Goal: Task Accomplishment & Management: Complete application form

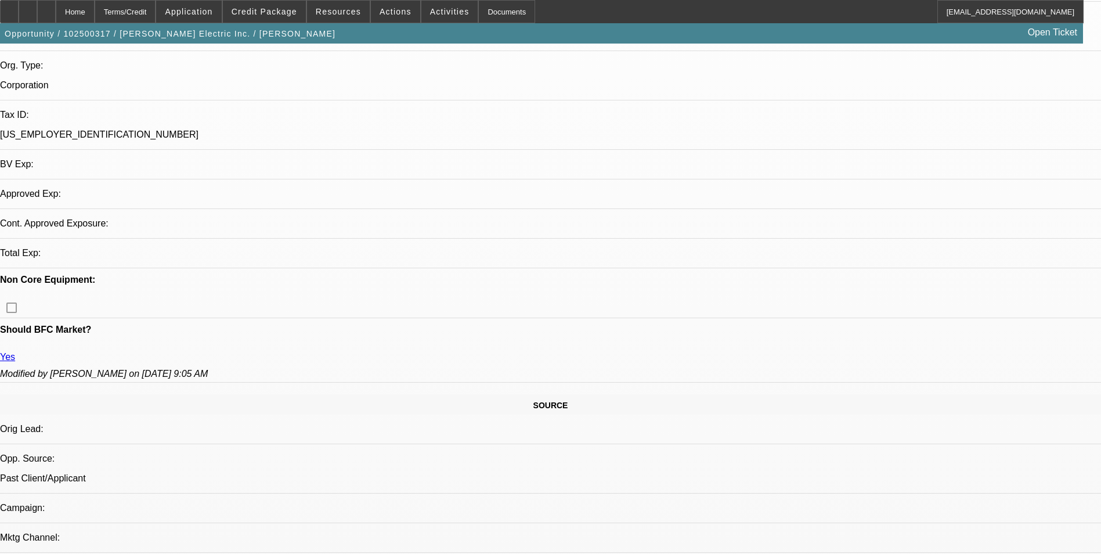
select select "0"
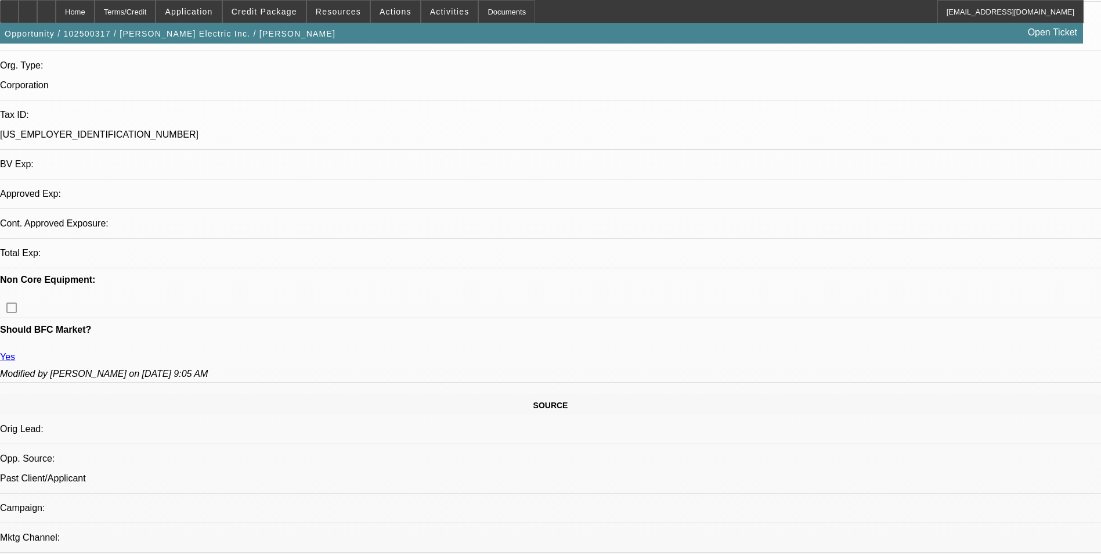
select select "0"
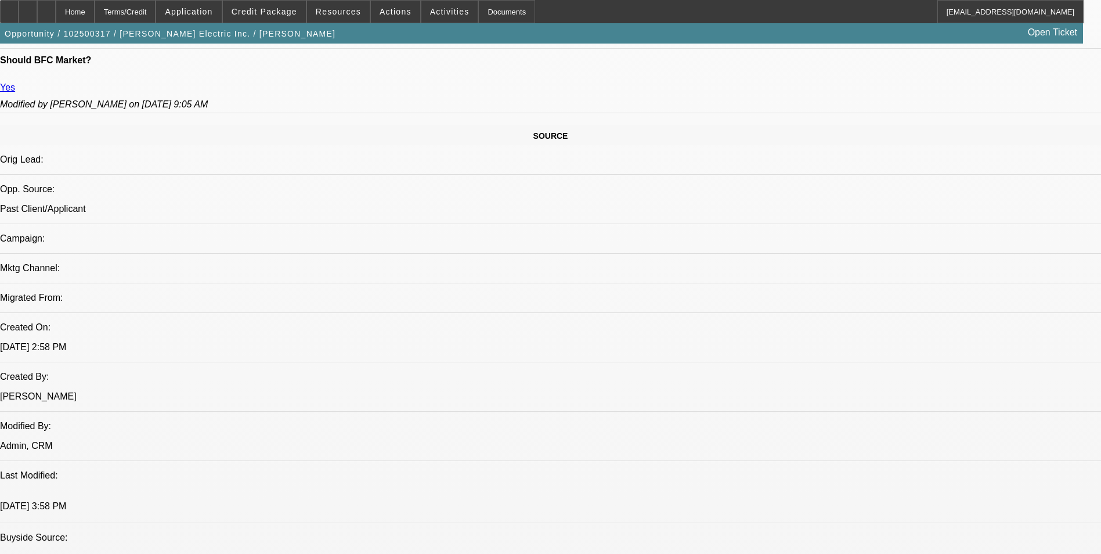
select select "1"
select select "3"
select select "6"
select select "1"
select select "3"
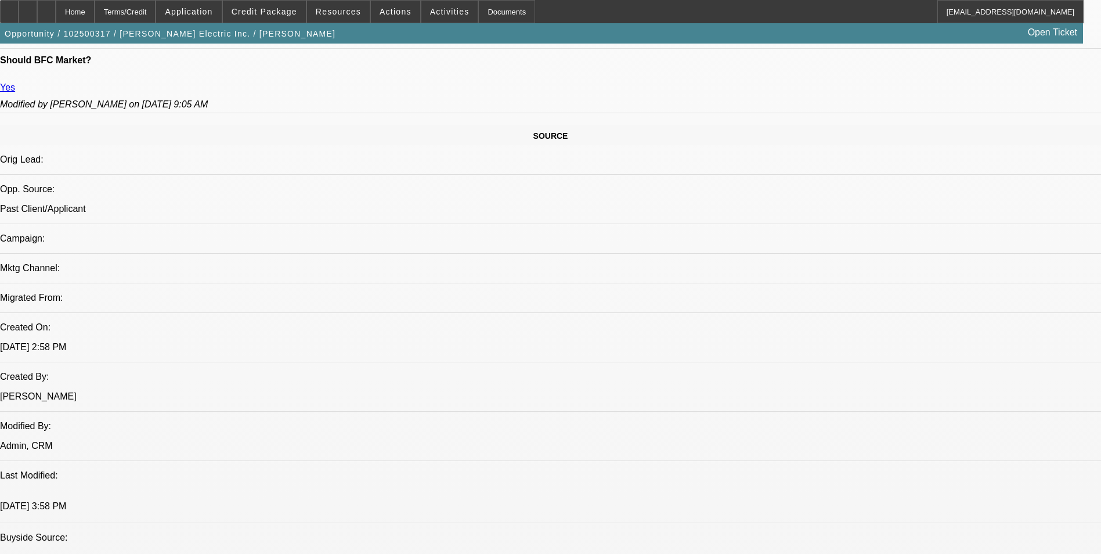
select select "6"
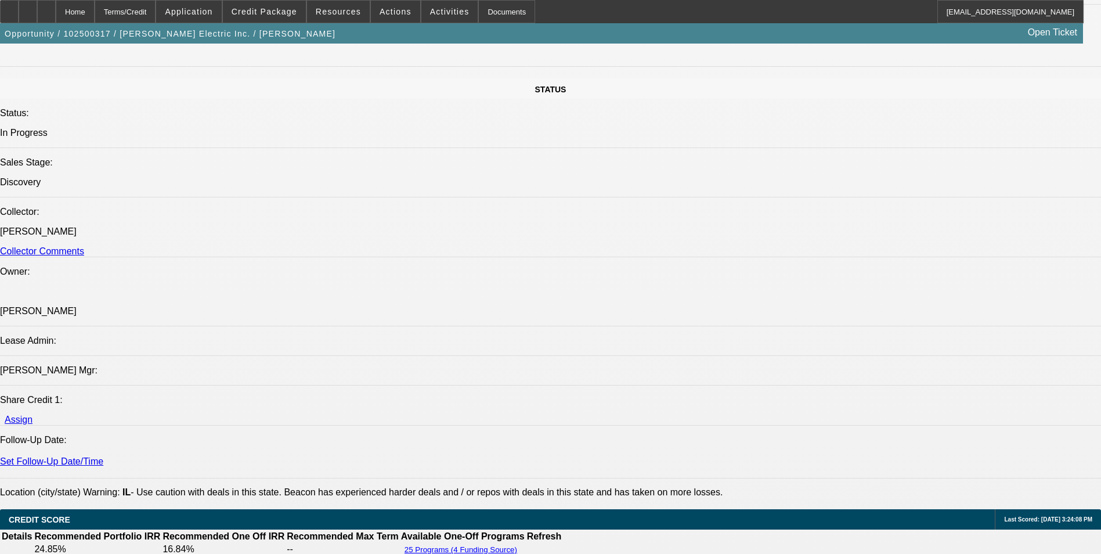
scroll to position [1285, 0]
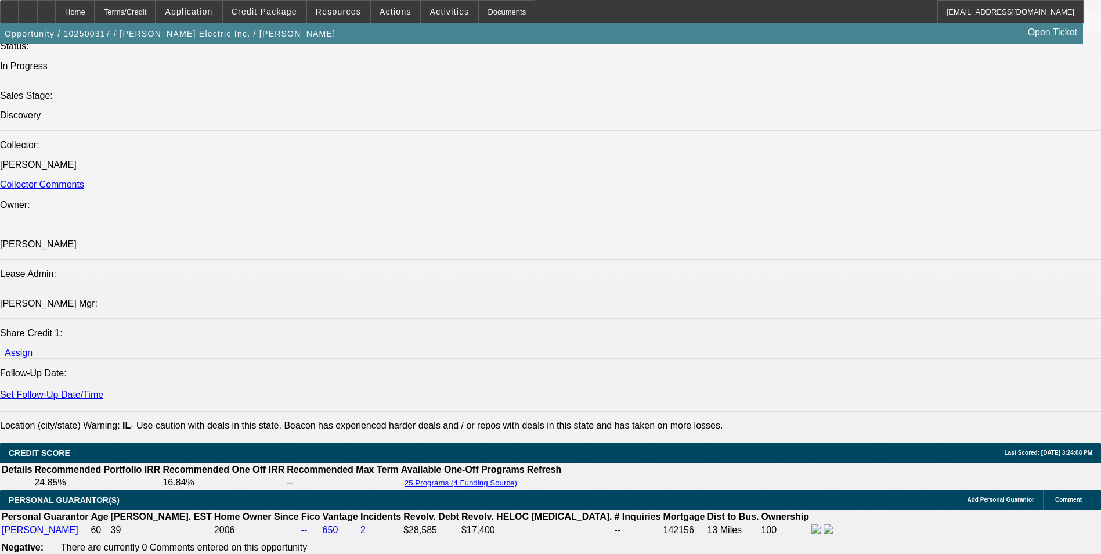
drag, startPoint x: 76, startPoint y: 274, endPoint x: 535, endPoint y: 291, distance: 459.3
drag, startPoint x: 535, startPoint y: 291, endPoint x: 505, endPoint y: 289, distance: 29.6
copy span "[PERSON_NAME] Electric is a current BFC/Unifi customer. They are looking to fin…"
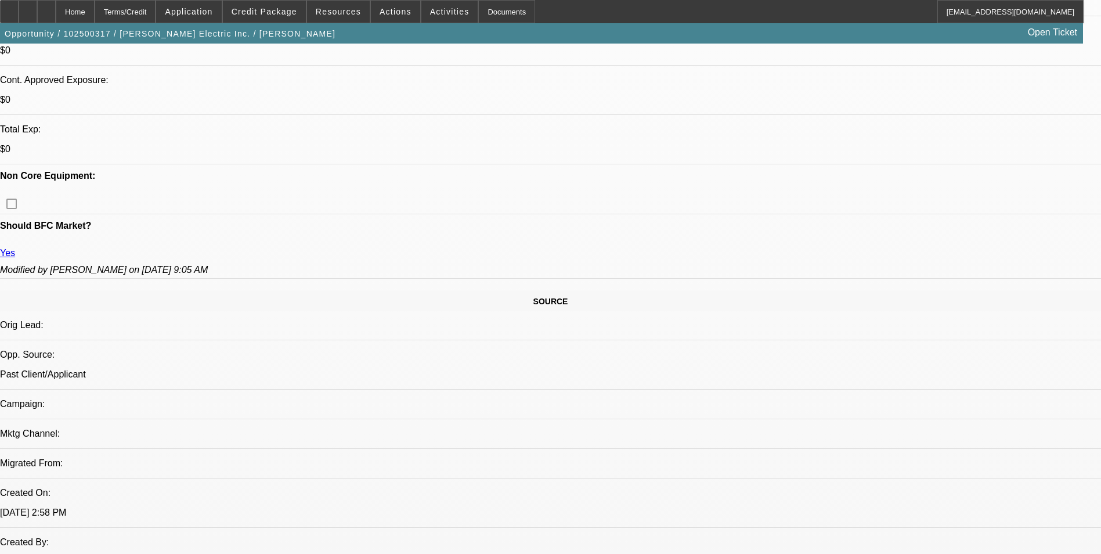
scroll to position [241, 0]
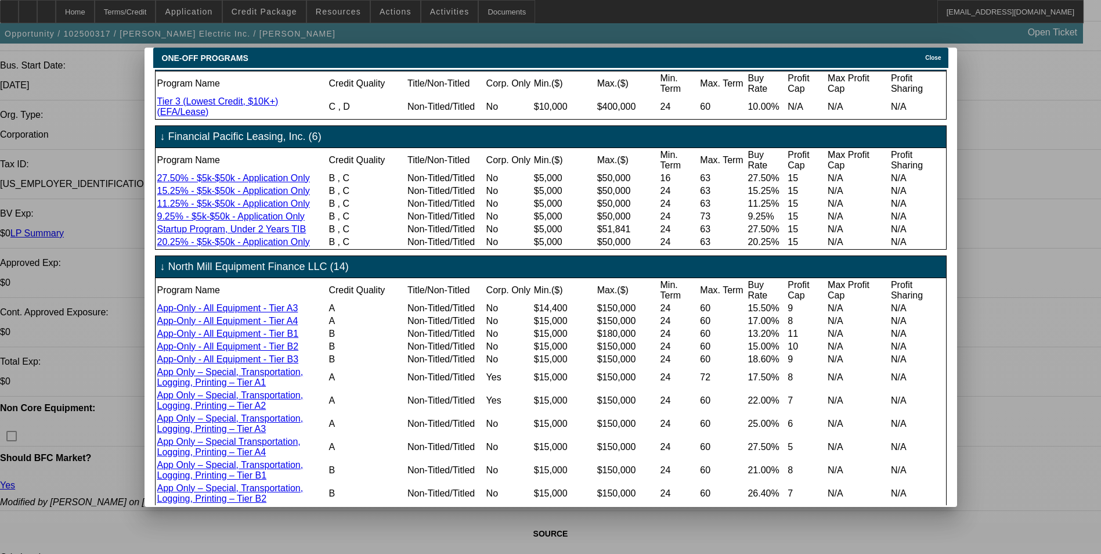
scroll to position [330, 0]
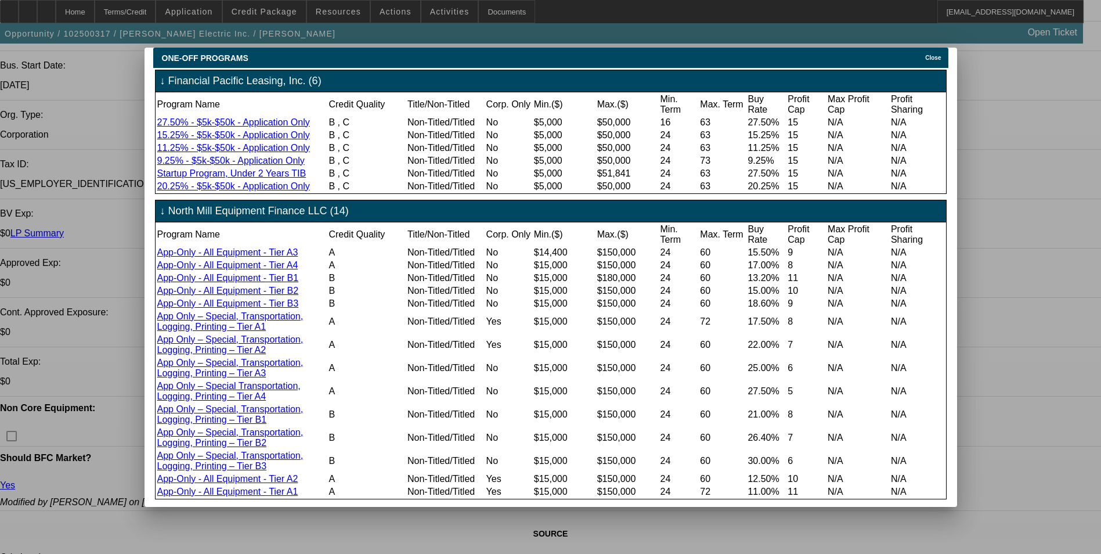
click at [936, 55] on span "Close" at bounding box center [933, 58] width 16 height 6
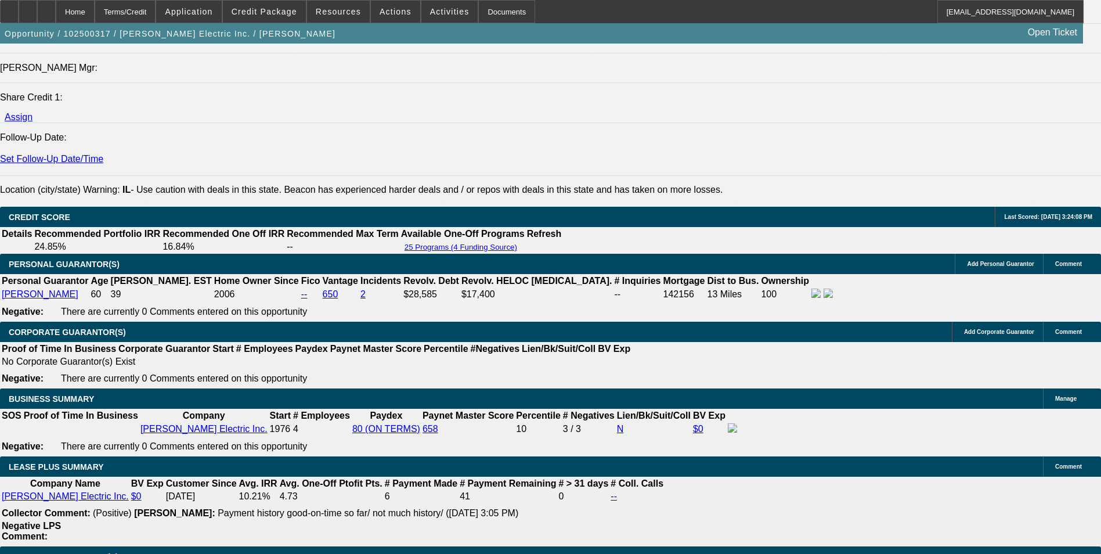
scroll to position [1590, 0]
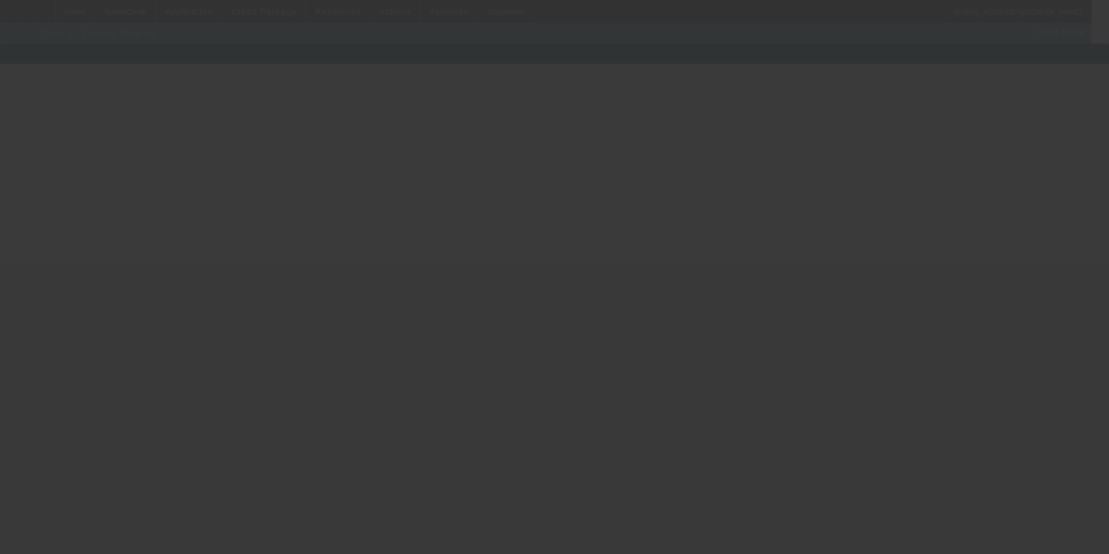
drag, startPoint x: 329, startPoint y: 85, endPoint x: 537, endPoint y: 78, distance: 208.4
click at [525, 78] on div at bounding box center [554, 277] width 1109 height 554
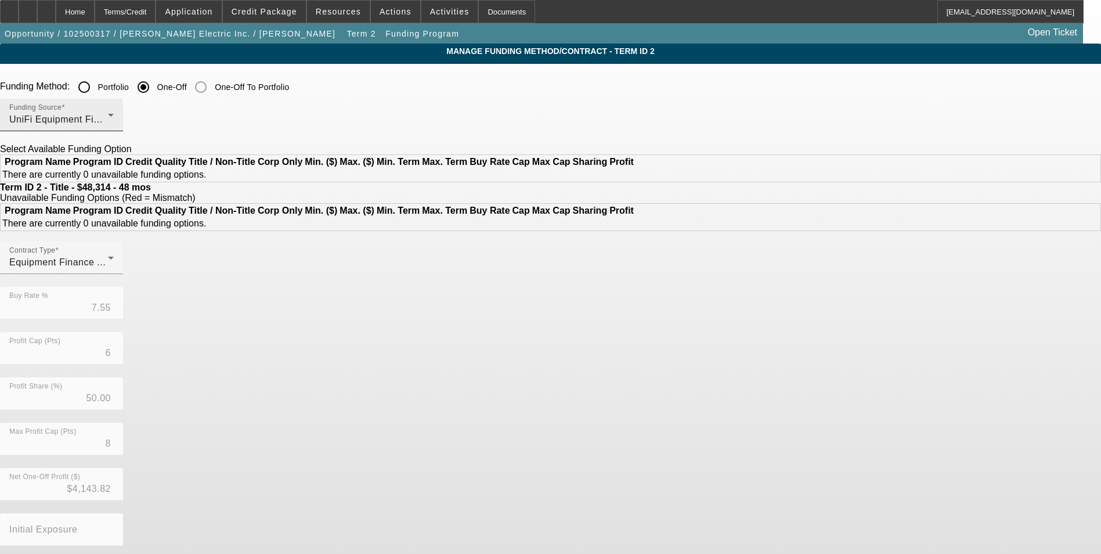
click at [114, 109] on div "Funding Source UniFi Equipment Finance, Inc." at bounding box center [61, 115] width 104 height 32
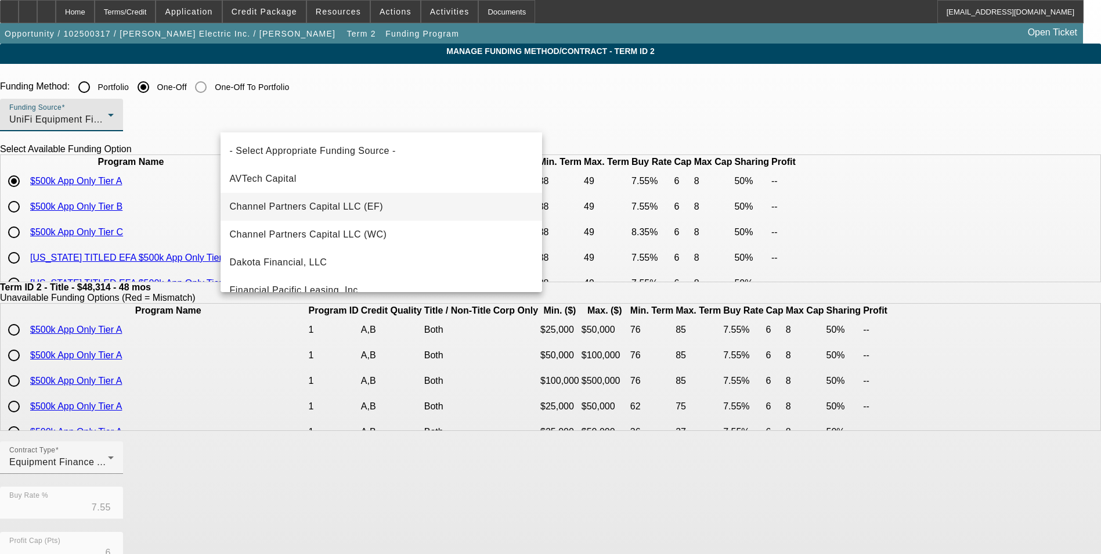
click at [343, 203] on span "Channel Partners Capital LLC (EF)" at bounding box center [307, 207] width 154 height 14
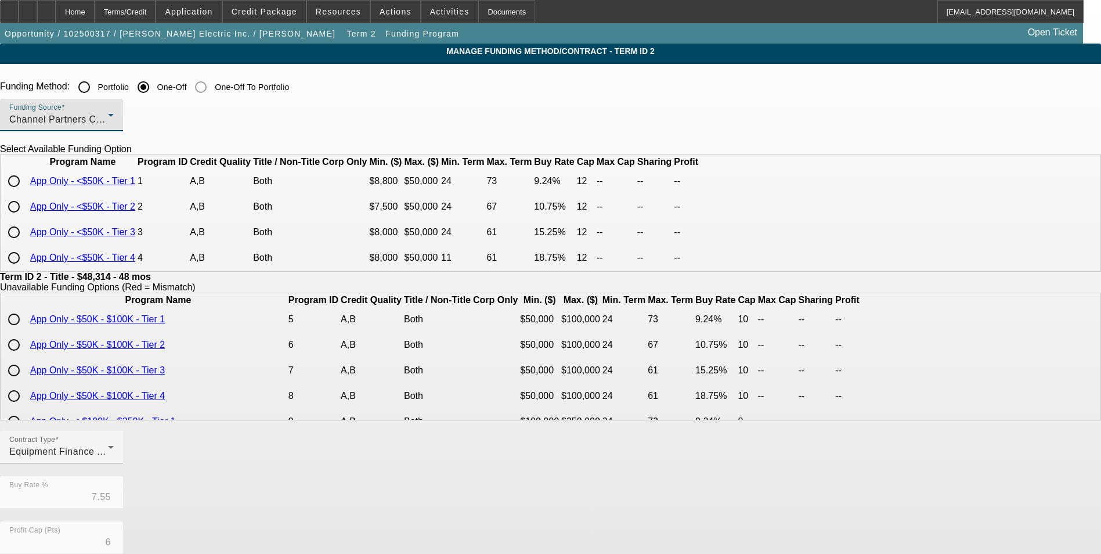
click at [26, 193] on input "radio" at bounding box center [13, 180] width 23 height 23
radio input "true"
type input "9.24"
type input "12"
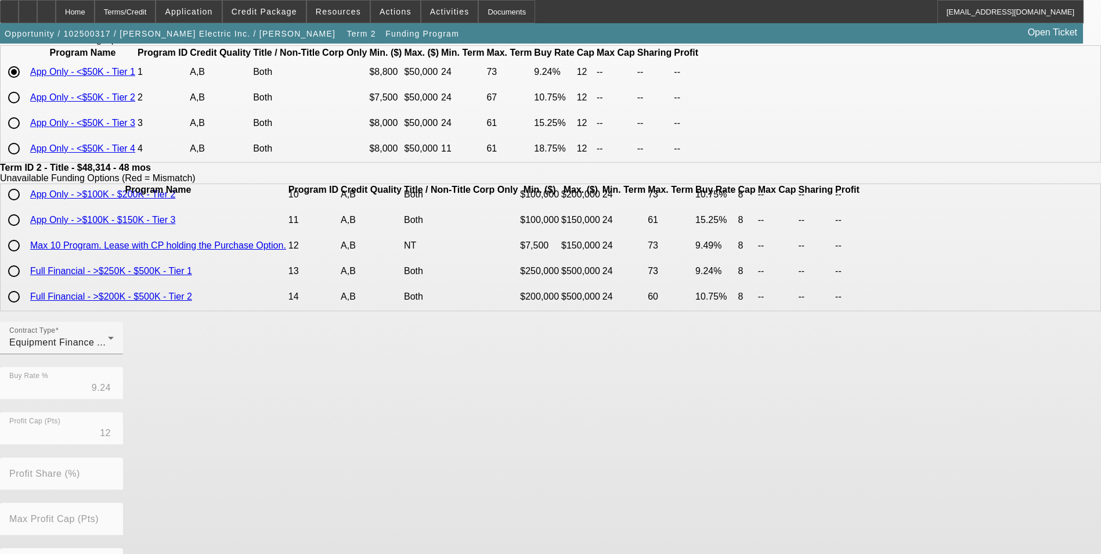
scroll to position [249, 0]
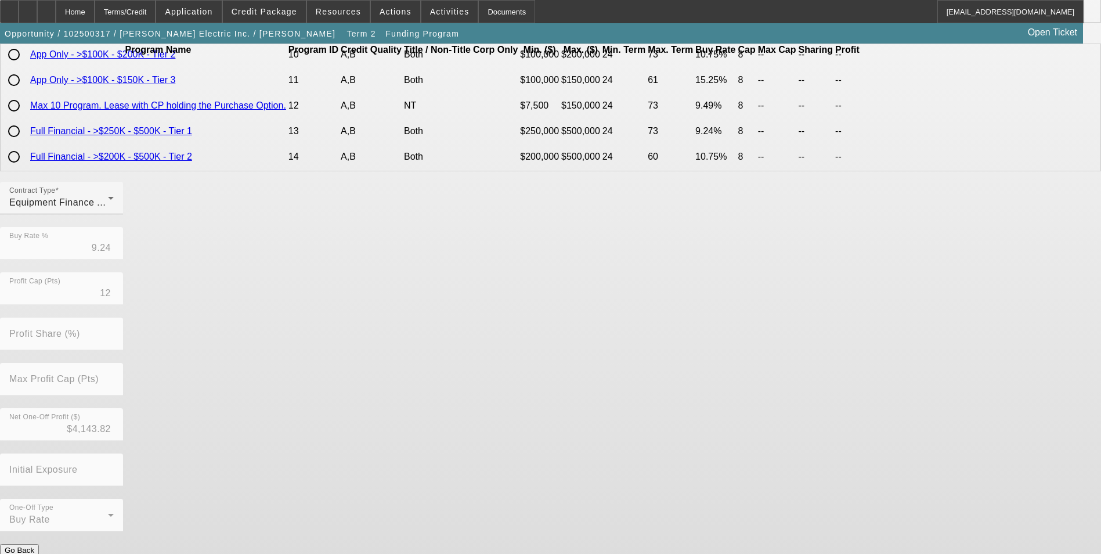
click at [33, 553] on button "Submit" at bounding box center [16, 562] width 33 height 12
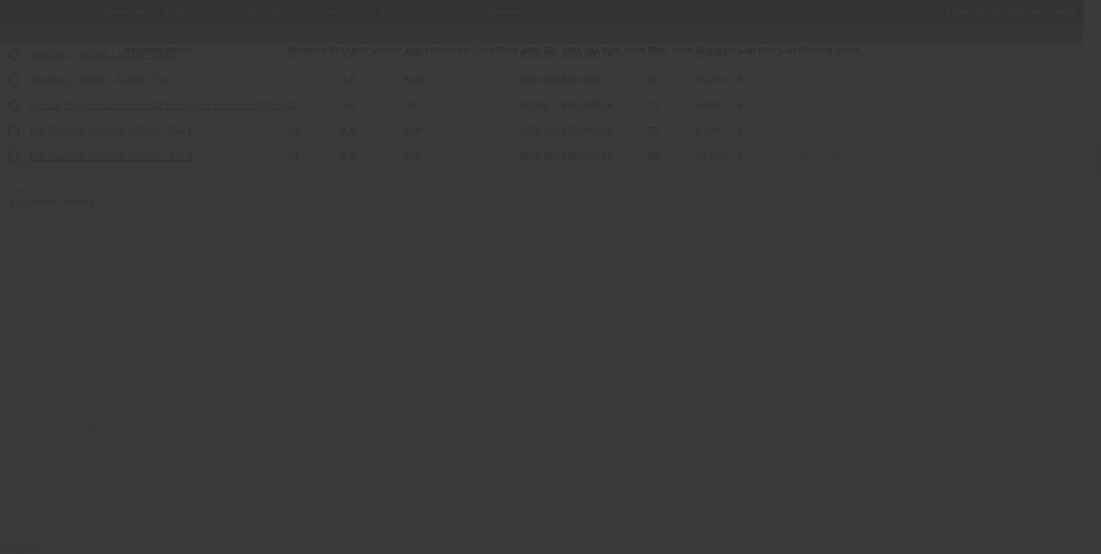
type input "7.55"
type input "6"
type input "50.00"
type input "8"
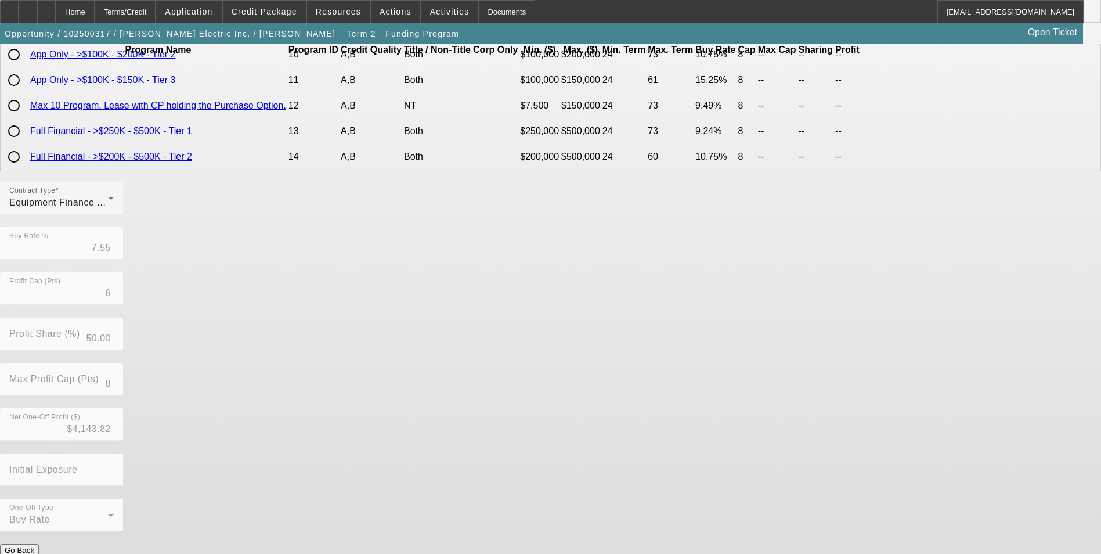
scroll to position [0, 0]
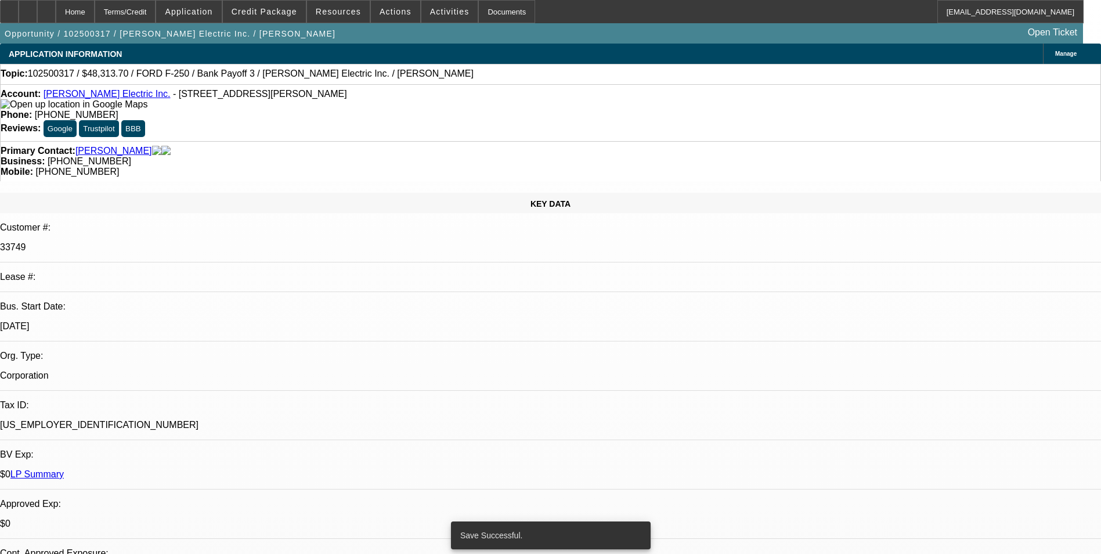
select select "0"
select select "3"
select select "0"
select select "6"
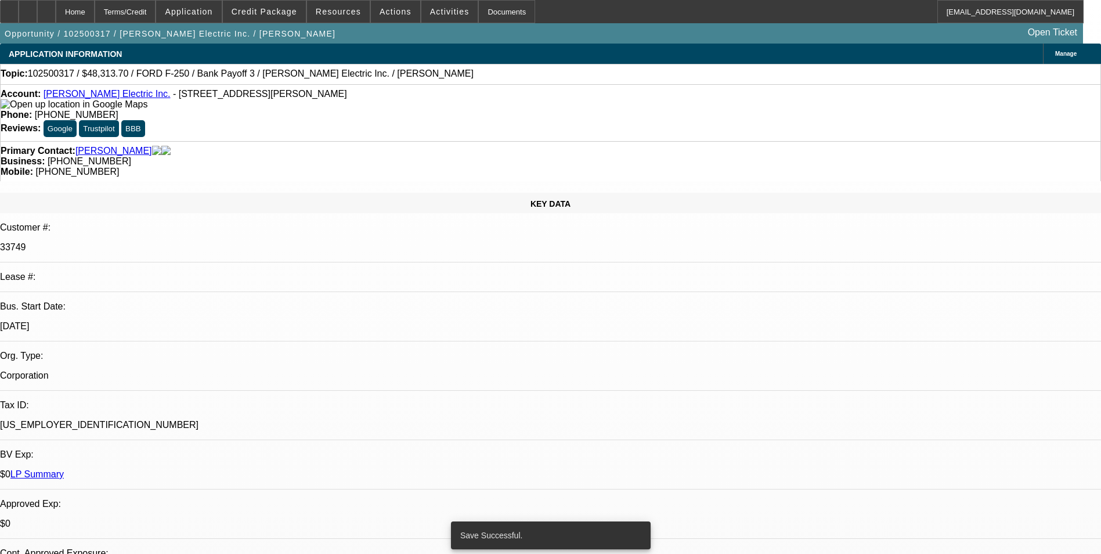
select select "0"
select select "3"
select select "0"
select select "6"
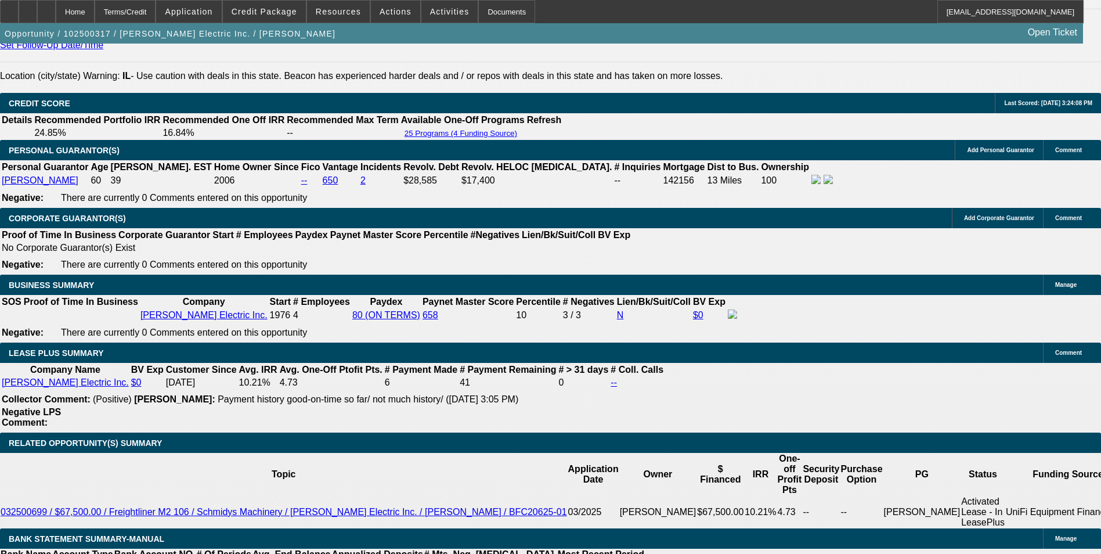
scroll to position [1750, 0]
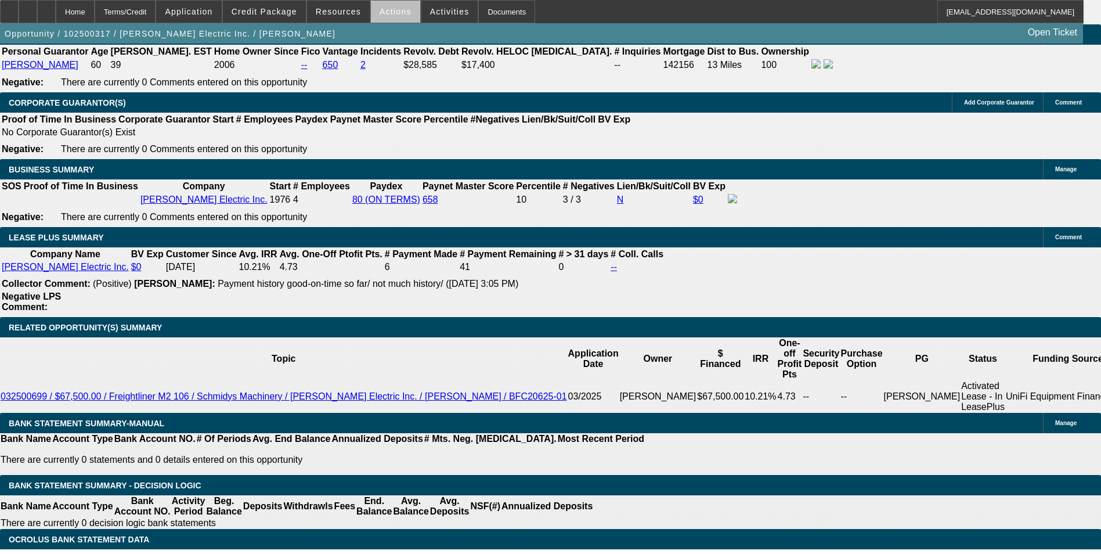
click at [390, 20] on span at bounding box center [395, 12] width 49 height 28
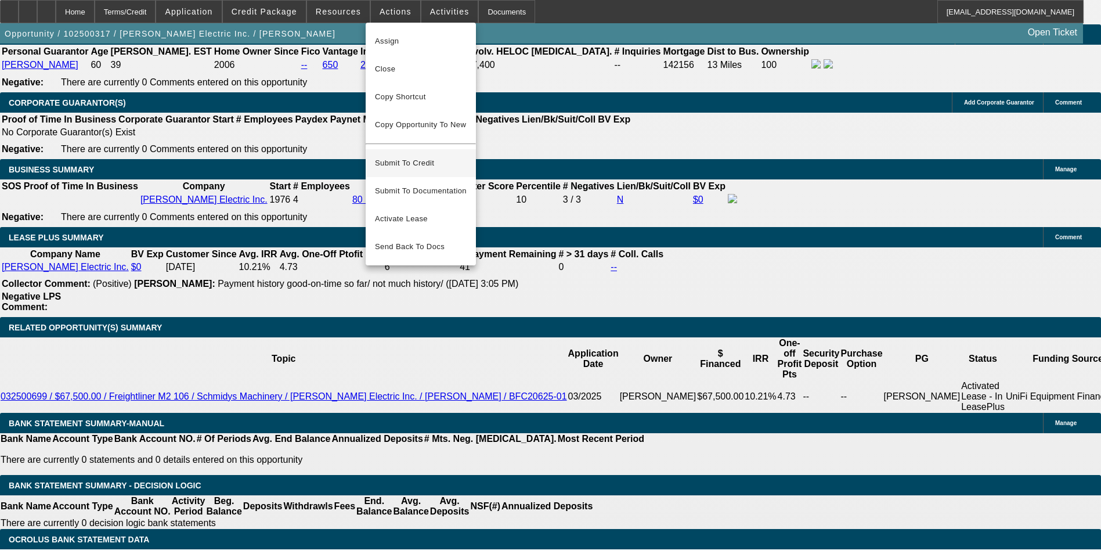
click at [424, 156] on span "Submit To Credit" at bounding box center [421, 163] width 92 height 14
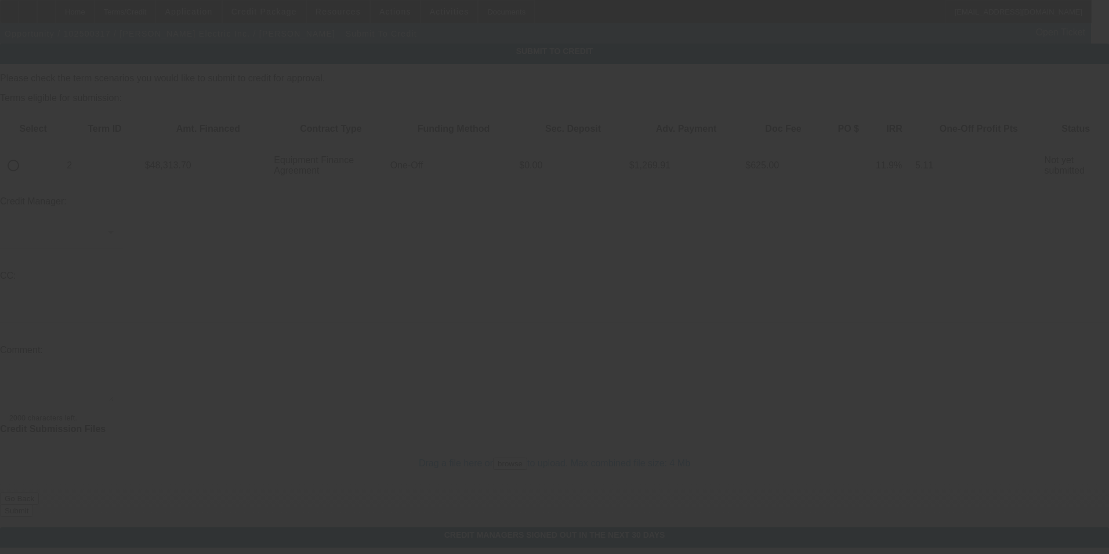
click at [46, 125] on div at bounding box center [554, 277] width 1109 height 554
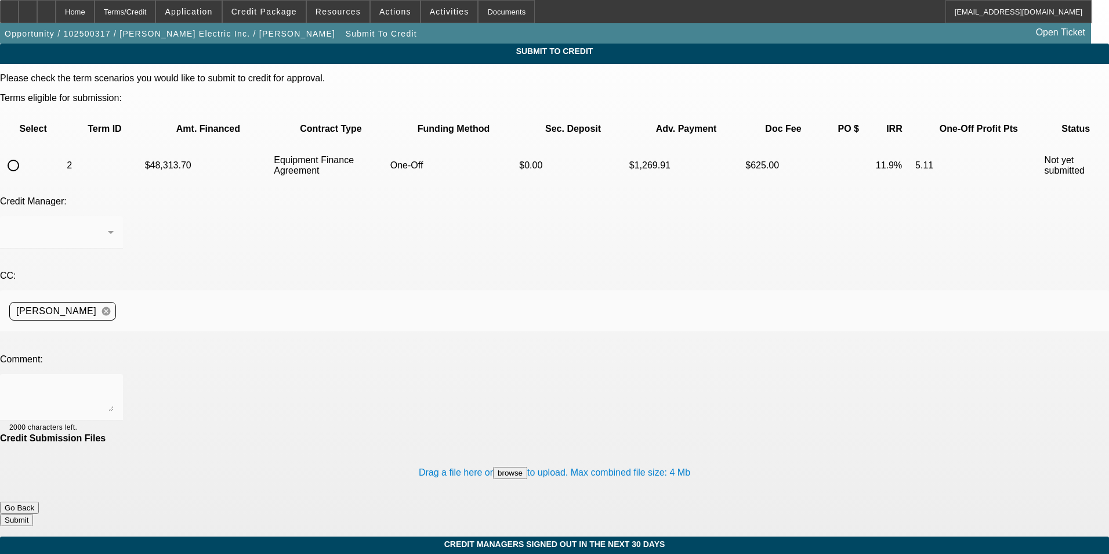
click at [25, 154] on input "radio" at bounding box center [13, 165] width 23 height 23
radio input "true"
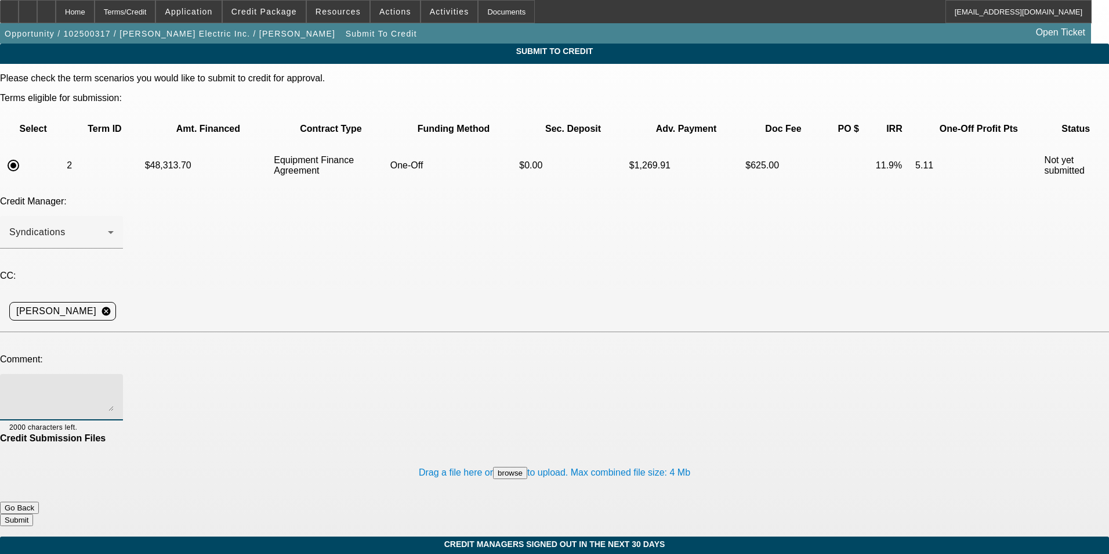
click at [114, 383] on textarea at bounding box center [61, 397] width 104 height 28
type textarea "please send to CPEF"
click at [33, 513] on button "Submit" at bounding box center [16, 519] width 33 height 12
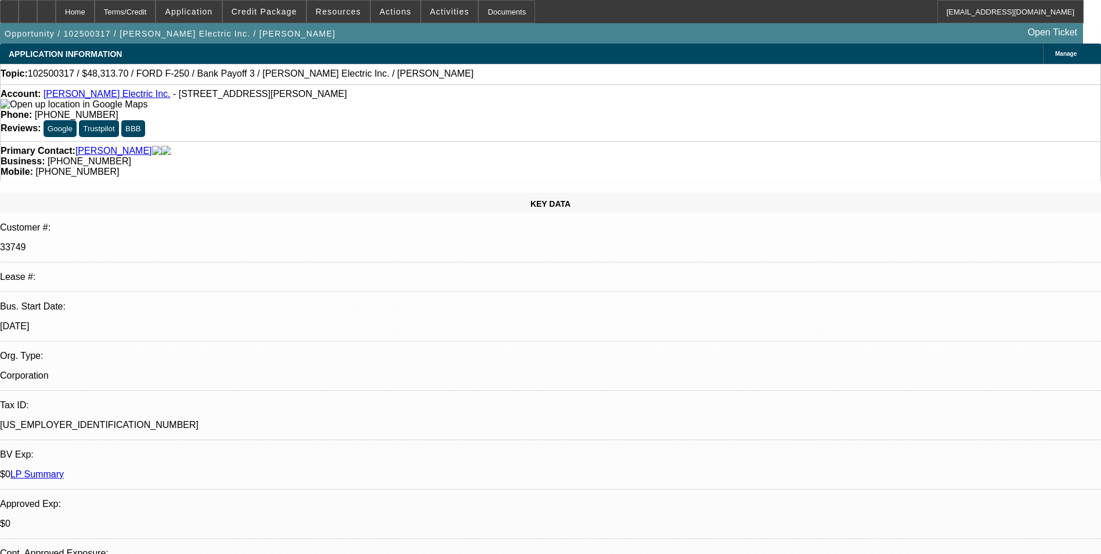
select select "0"
select select "3"
select select "0"
select select "6"
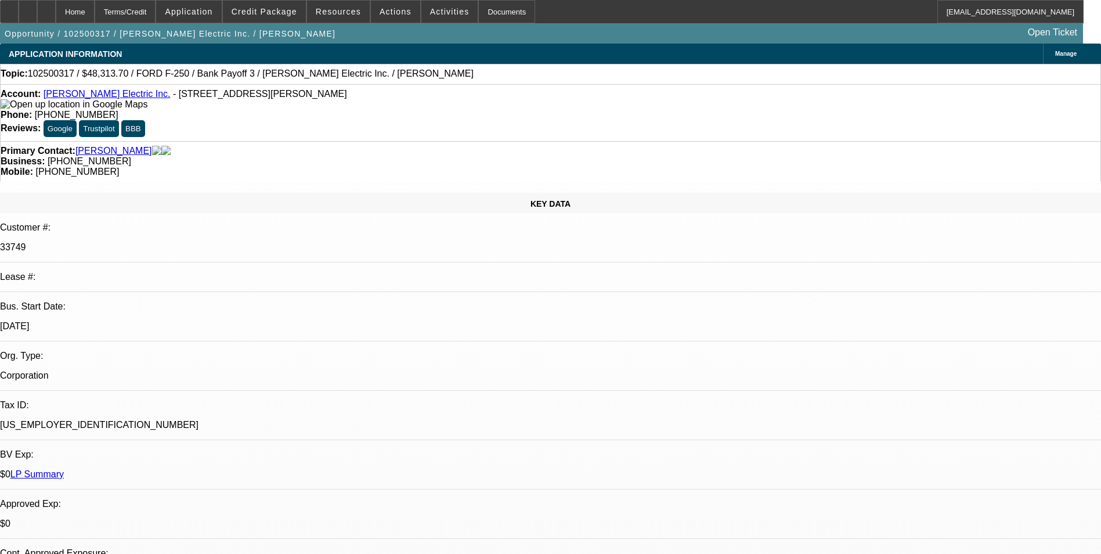
select select "0"
select select "3"
select select "0"
select select "6"
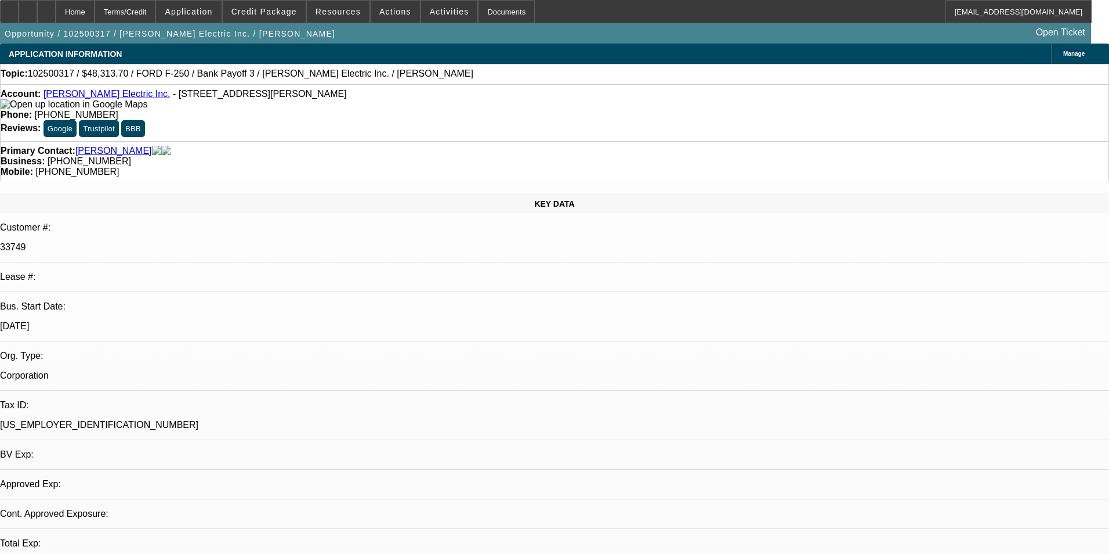
select select "0"
select select "3"
select select "0"
select select "6"
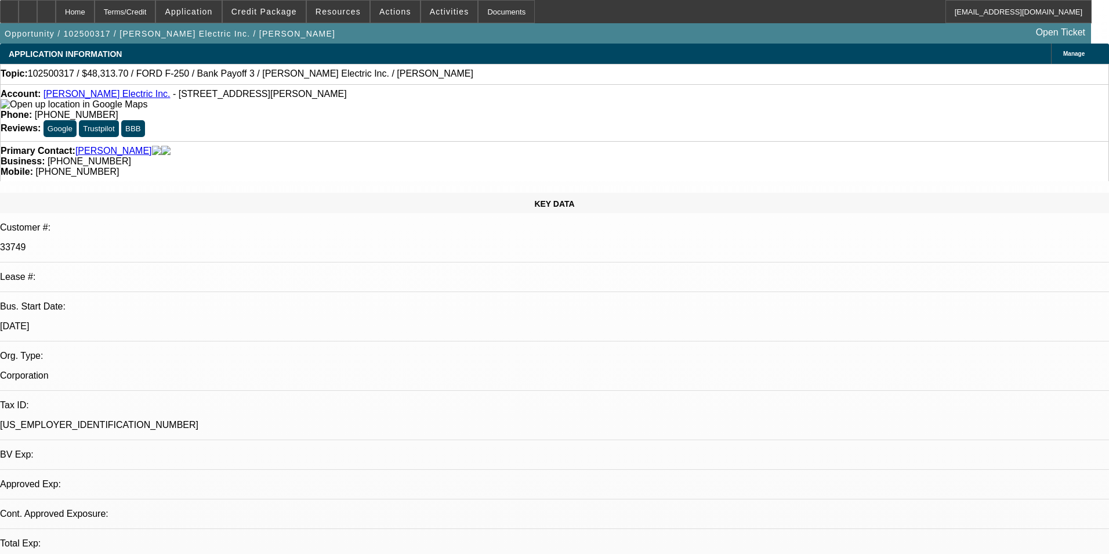
select select "0"
select select "3"
select select "0"
select select "6"
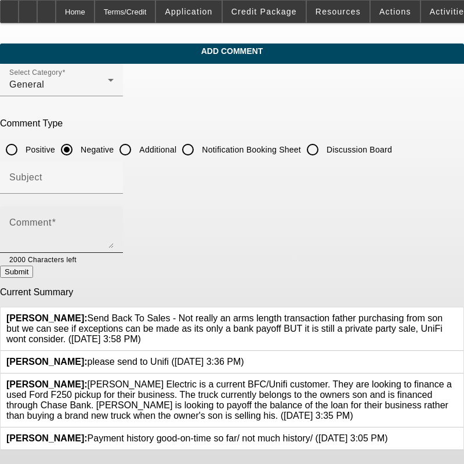
click at [114, 207] on div "Comment" at bounding box center [61, 230] width 104 height 46
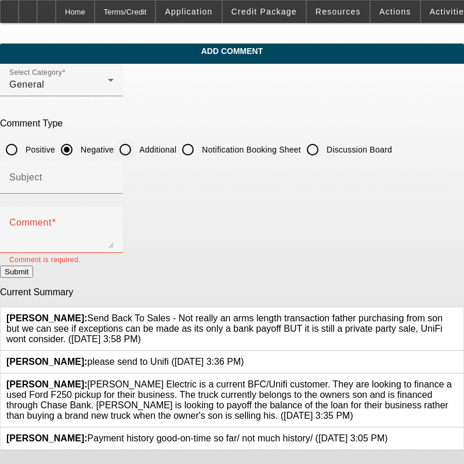
click at [137, 147] on input "Additional" at bounding box center [125, 149] width 23 height 23
radio input "true"
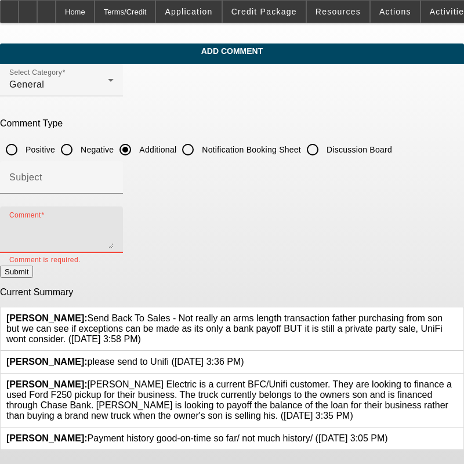
click at [114, 228] on textarea "Comment" at bounding box center [61, 234] width 104 height 28
paste textarea "[PERSON_NAME] Electric is a current BFC/Unifi customer. They are looking to fin…"
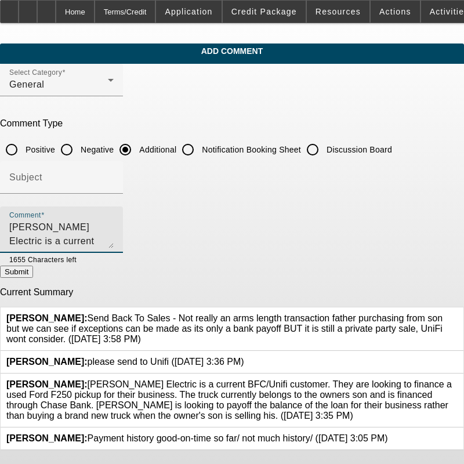
click at [114, 226] on textarea "[PERSON_NAME] Electric is a current BFC/Unifi customer. They are looking to fin…" at bounding box center [61, 234] width 104 height 28
type textarea "[PERSON_NAME] Electric is a current BFC/ customer. They are looking to finance …"
click at [33, 270] on button "Submit" at bounding box center [16, 272] width 33 height 12
radio input "true"
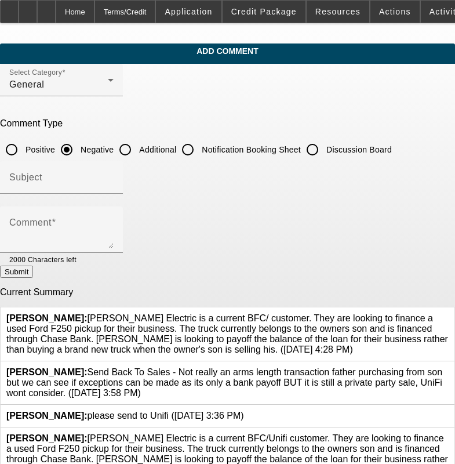
click at [449, 433] on icon at bounding box center [449, 433] width 0 height 0
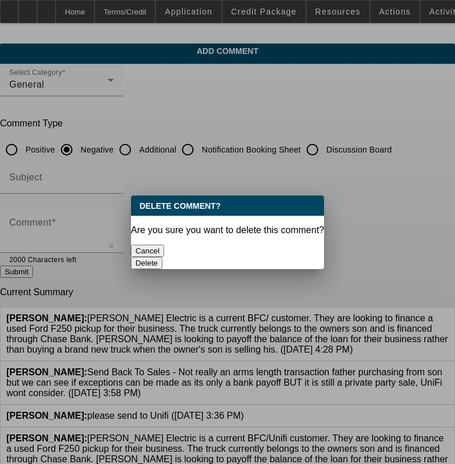
click at [163, 257] on button "Delete" at bounding box center [147, 263] width 32 height 12
